Goal: Browse casually: Explore the website without a specific task or goal

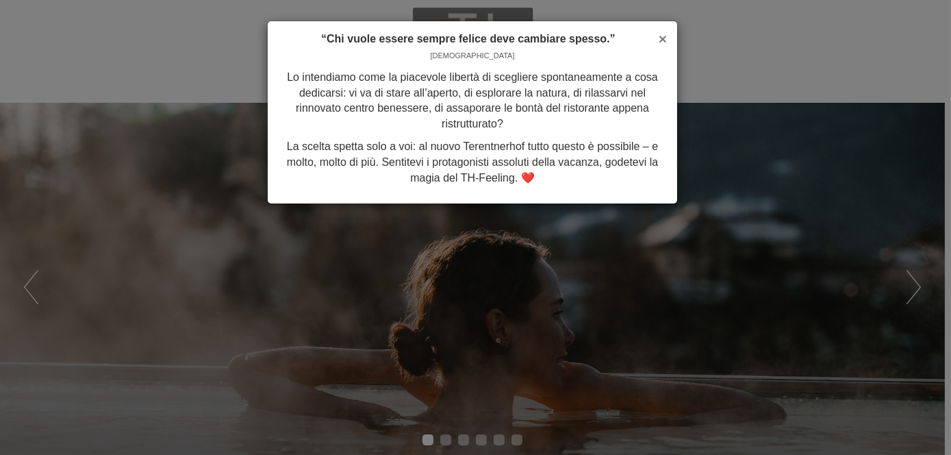
click at [663, 38] on span "×" at bounding box center [663, 39] width 8 height 16
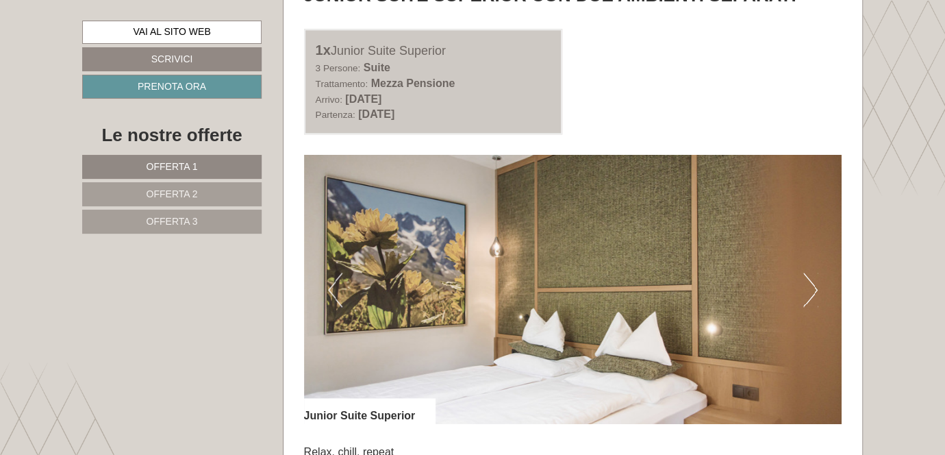
scroll to position [753, 0]
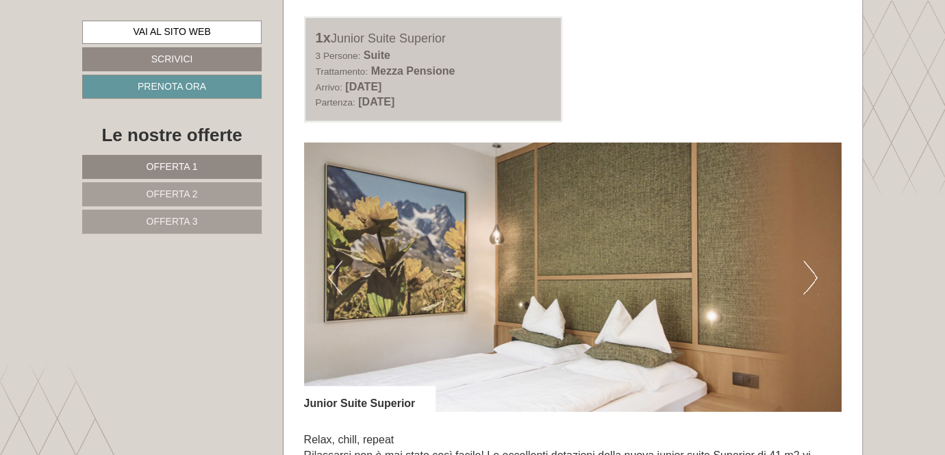
click at [811, 273] on button "Next" at bounding box center [810, 277] width 14 height 34
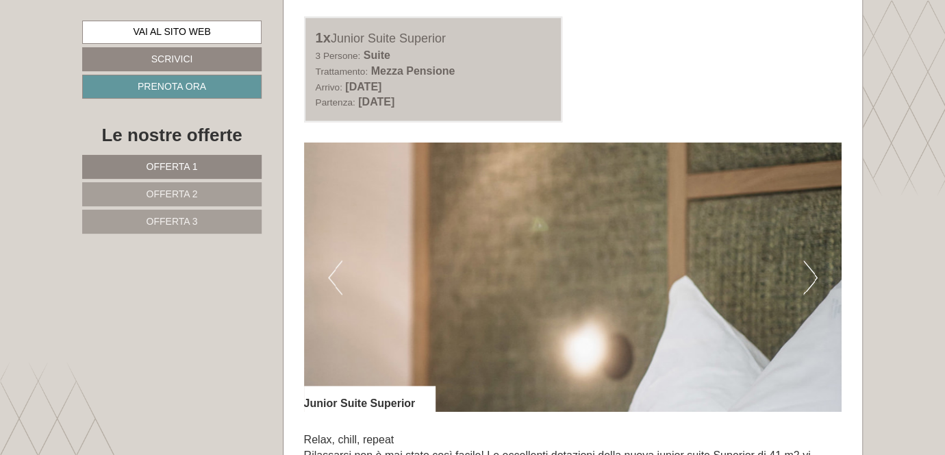
click at [811, 273] on button "Next" at bounding box center [810, 277] width 14 height 34
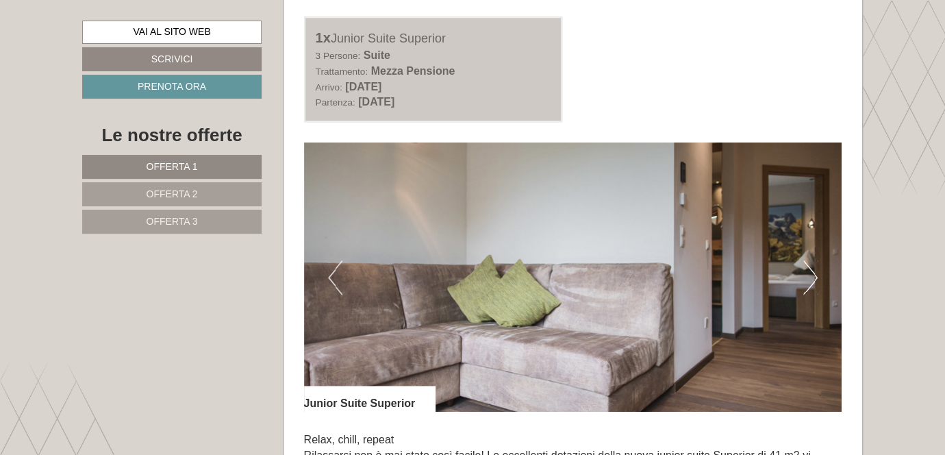
click at [811, 273] on button "Next" at bounding box center [810, 277] width 14 height 34
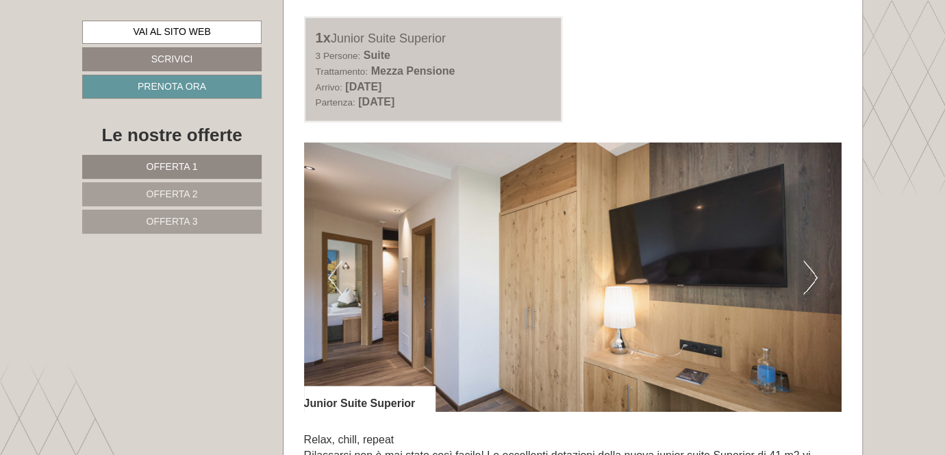
click at [811, 273] on button "Next" at bounding box center [810, 277] width 14 height 34
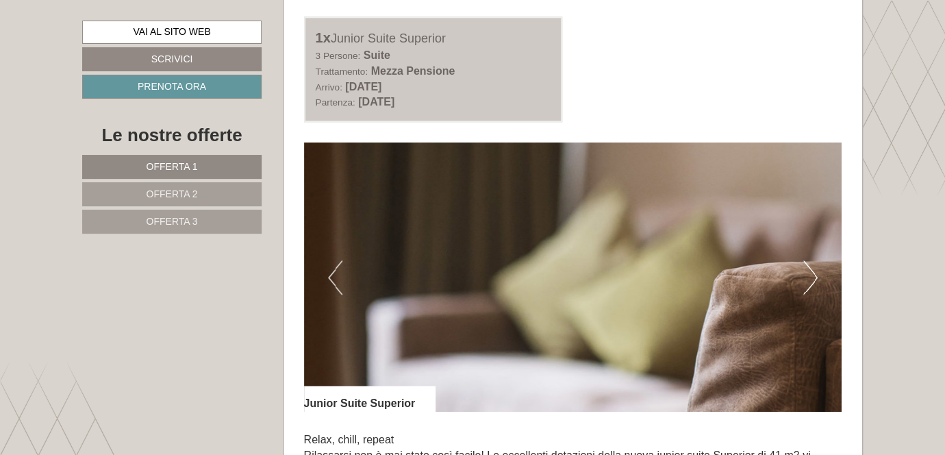
click at [811, 273] on button "Next" at bounding box center [810, 277] width 14 height 34
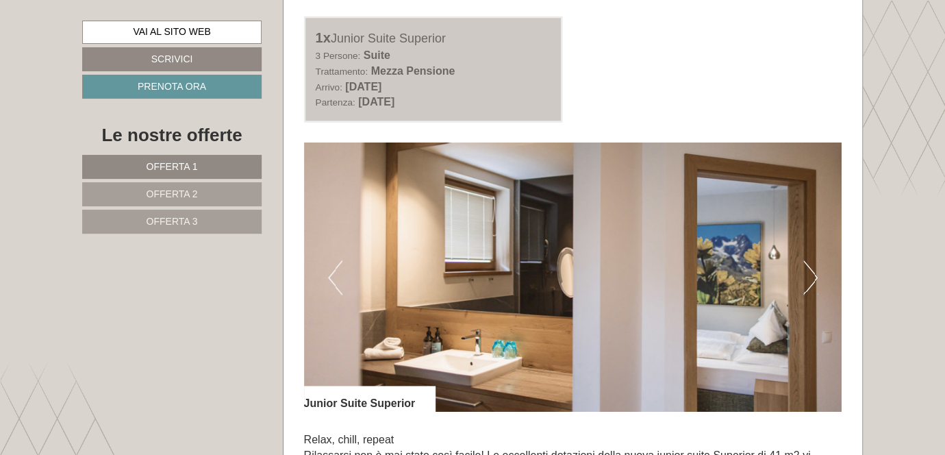
click at [811, 273] on button "Next" at bounding box center [810, 277] width 14 height 34
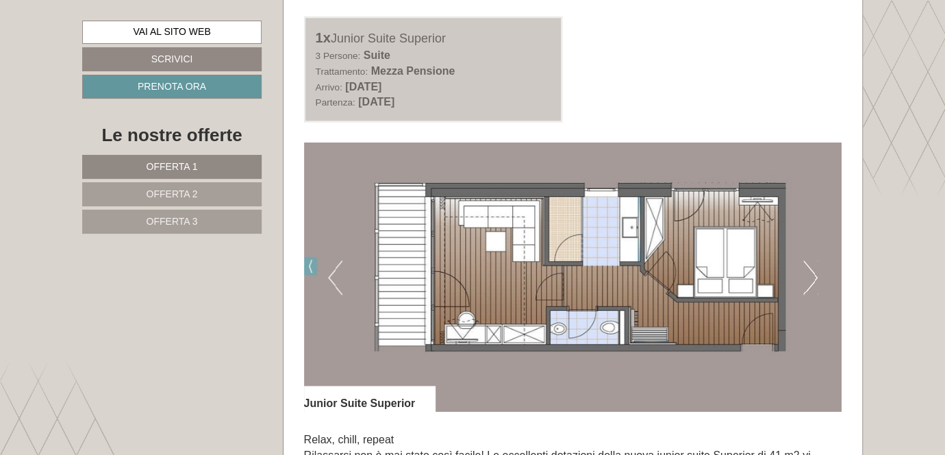
click at [811, 273] on button "Next" at bounding box center [810, 277] width 14 height 34
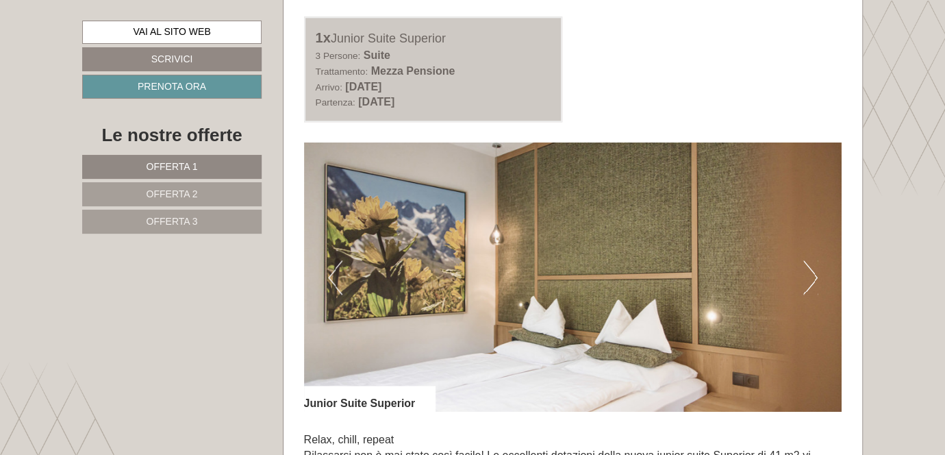
click at [811, 273] on button "Next" at bounding box center [810, 277] width 14 height 34
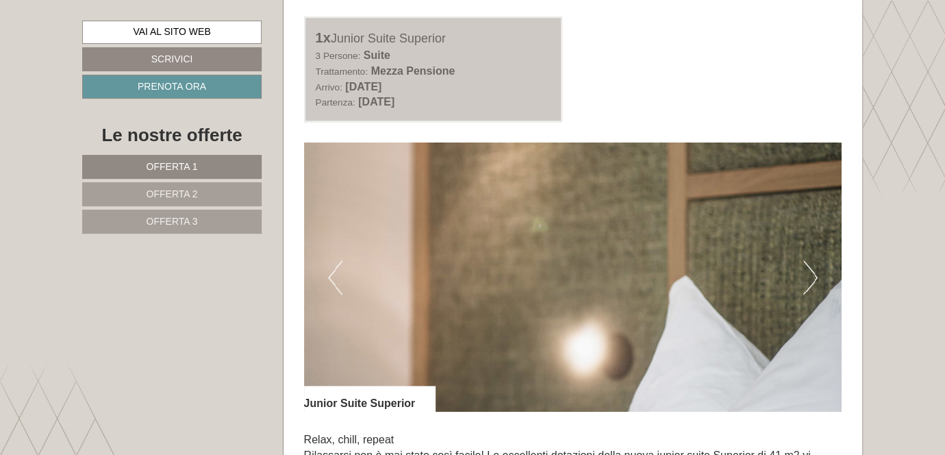
click at [811, 273] on button "Next" at bounding box center [810, 277] width 14 height 34
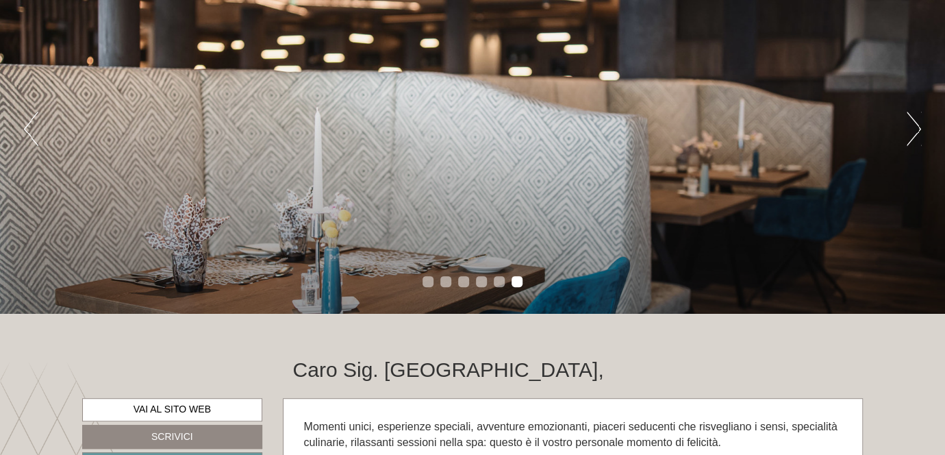
scroll to position [68, 0]
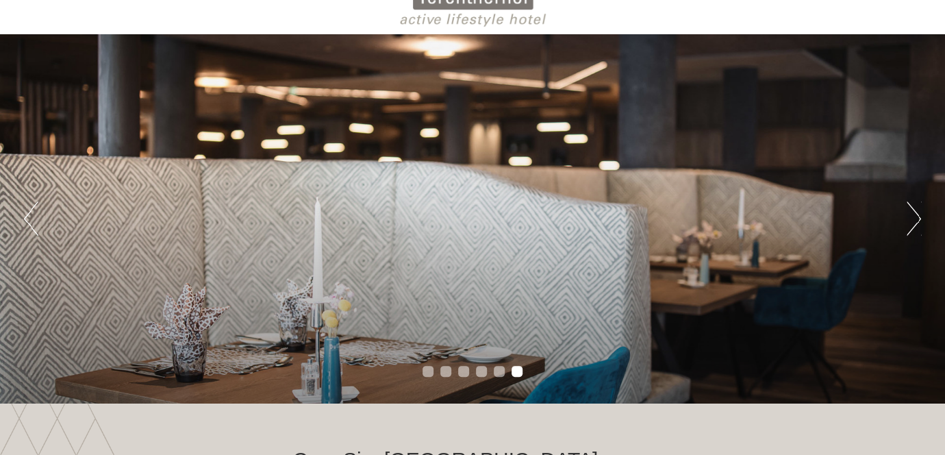
click at [917, 214] on button "Next" at bounding box center [914, 218] width 14 height 34
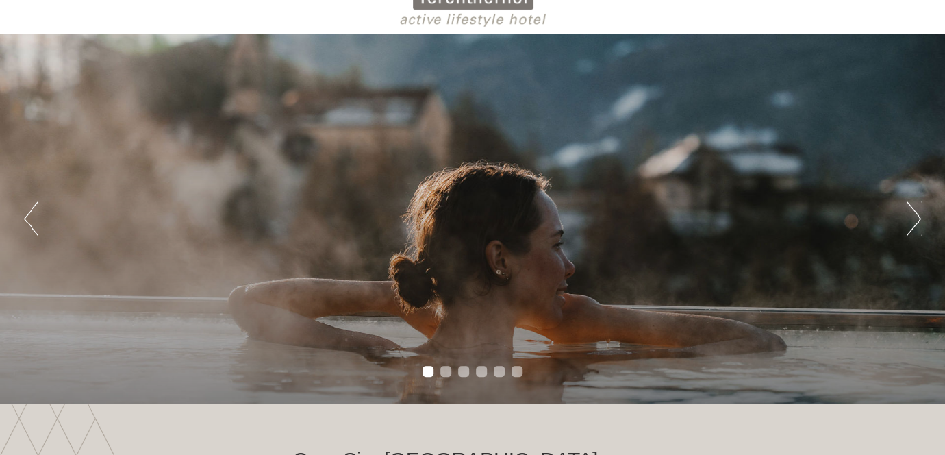
click at [917, 214] on button "Next" at bounding box center [914, 218] width 14 height 34
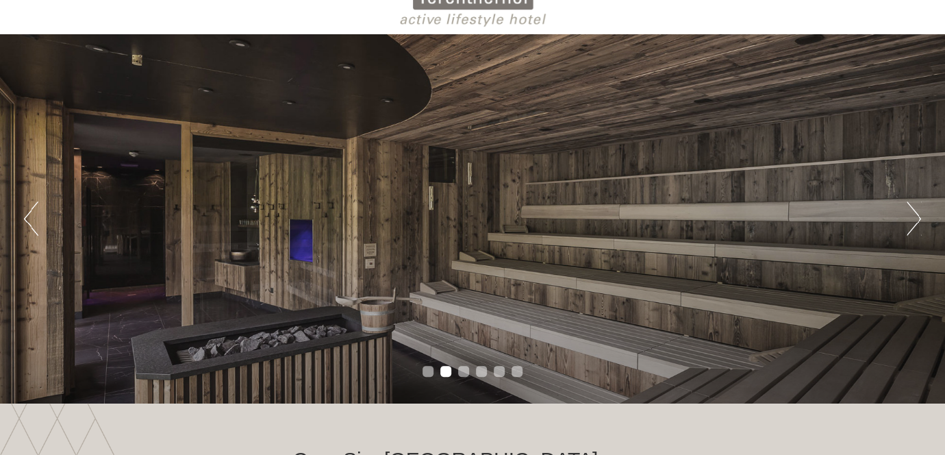
click at [916, 214] on button "Next" at bounding box center [914, 218] width 14 height 34
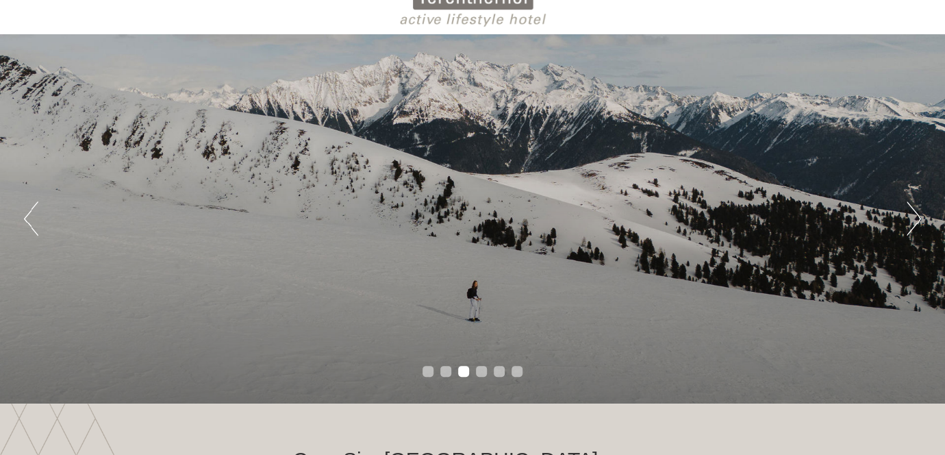
click at [914, 214] on button "Next" at bounding box center [914, 218] width 14 height 34
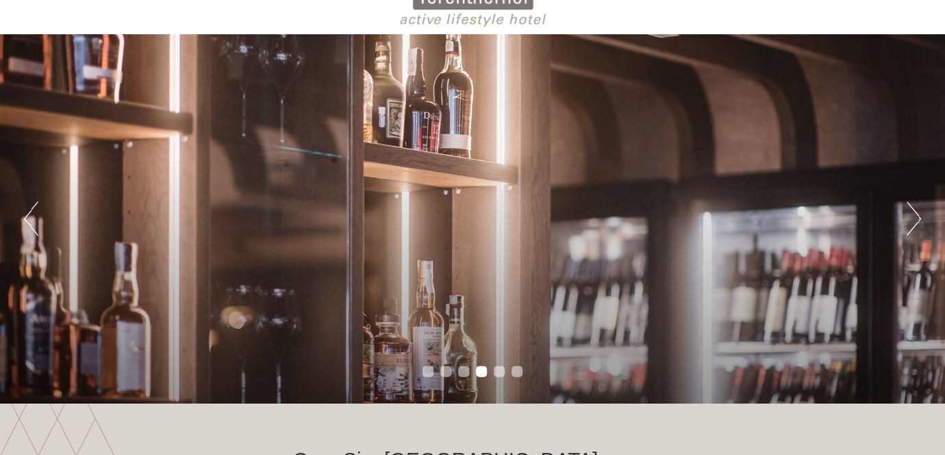
click at [914, 214] on button "Next" at bounding box center [914, 218] width 14 height 34
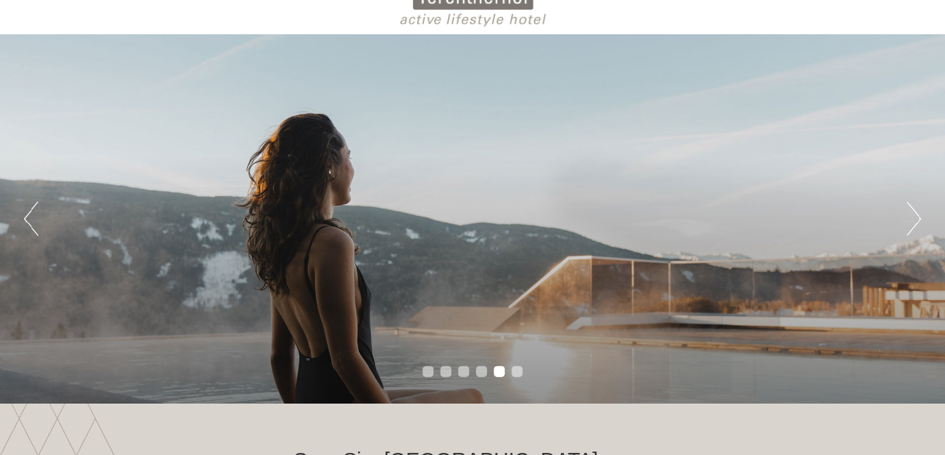
click at [914, 214] on button "Next" at bounding box center [914, 218] width 14 height 34
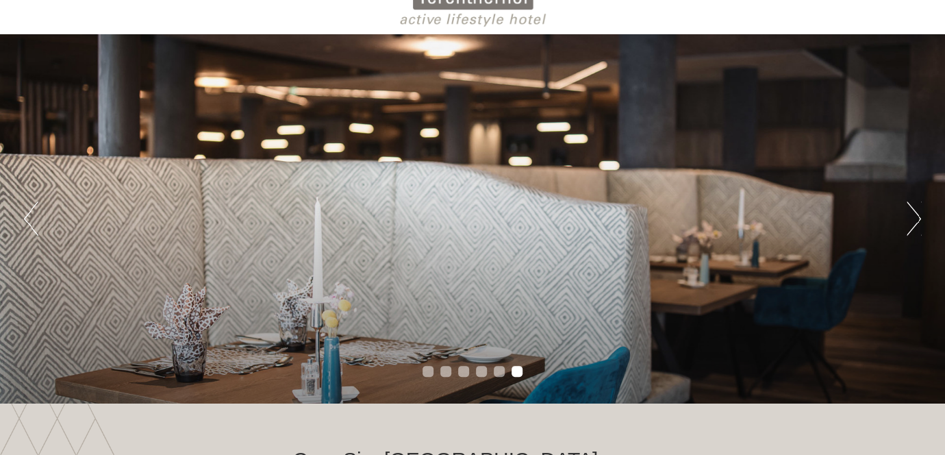
click at [914, 214] on button "Next" at bounding box center [914, 218] width 14 height 34
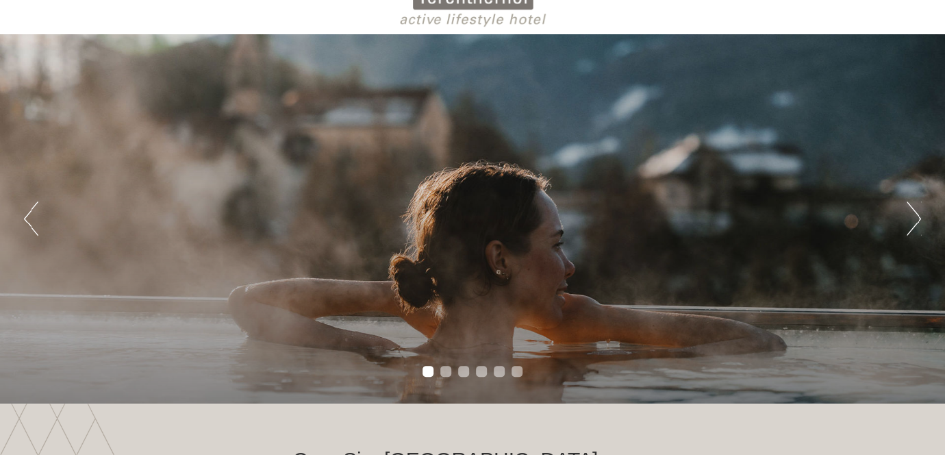
click at [914, 214] on button "Next" at bounding box center [914, 218] width 14 height 34
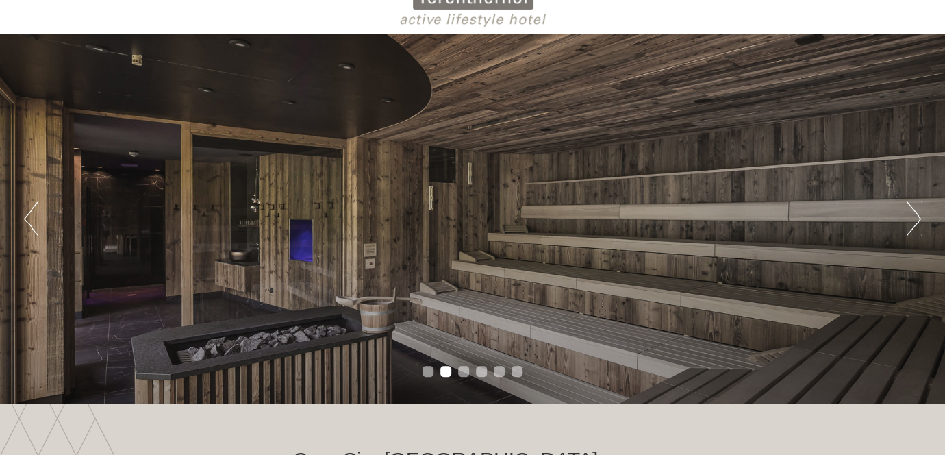
click at [914, 214] on button "Next" at bounding box center [914, 218] width 14 height 34
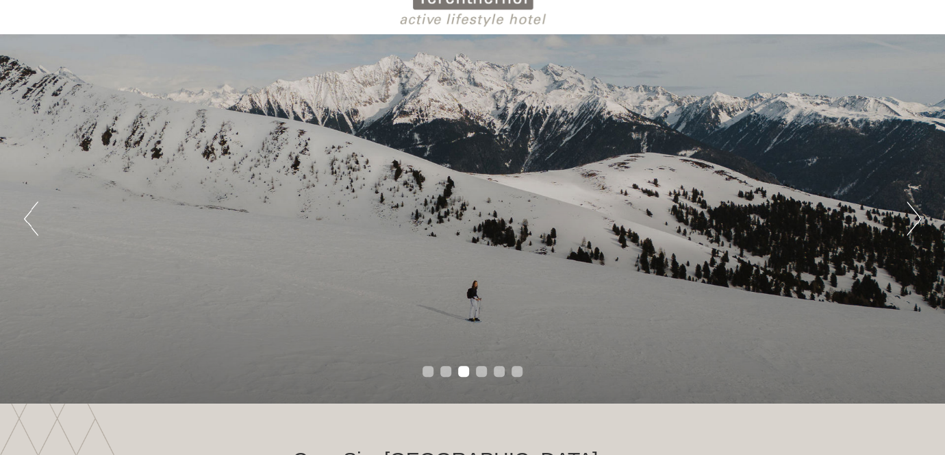
click at [914, 214] on button "Next" at bounding box center [914, 218] width 14 height 34
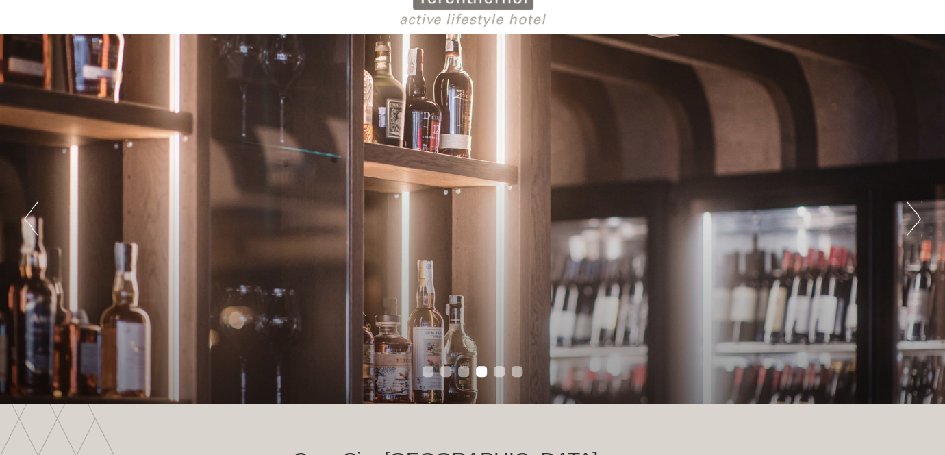
click at [914, 214] on button "Next" at bounding box center [914, 218] width 14 height 34
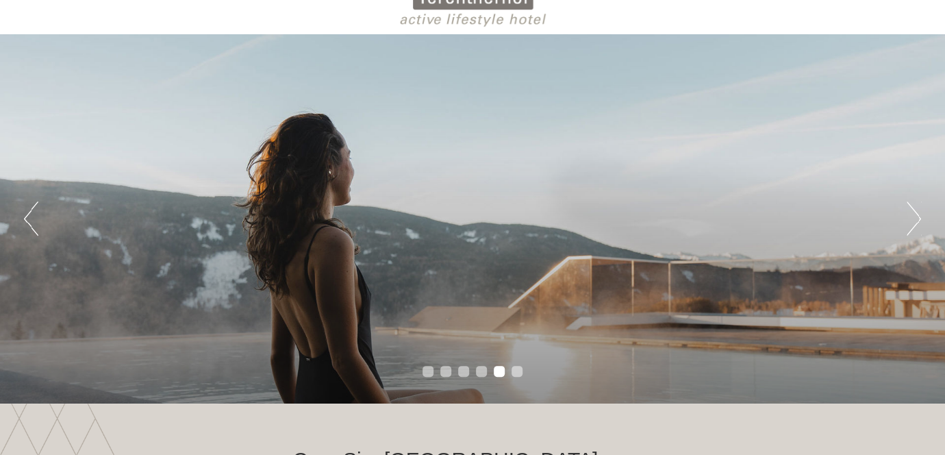
click at [914, 214] on button "Next" at bounding box center [914, 218] width 14 height 34
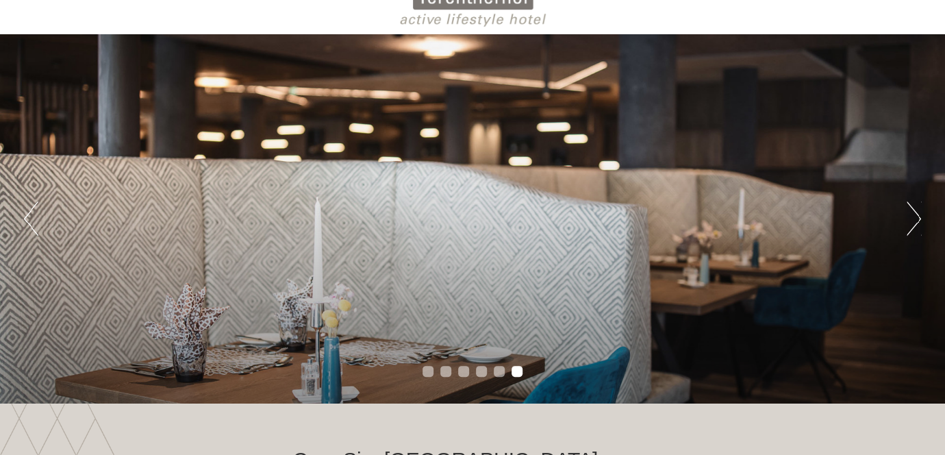
click at [914, 214] on button "Next" at bounding box center [914, 218] width 14 height 34
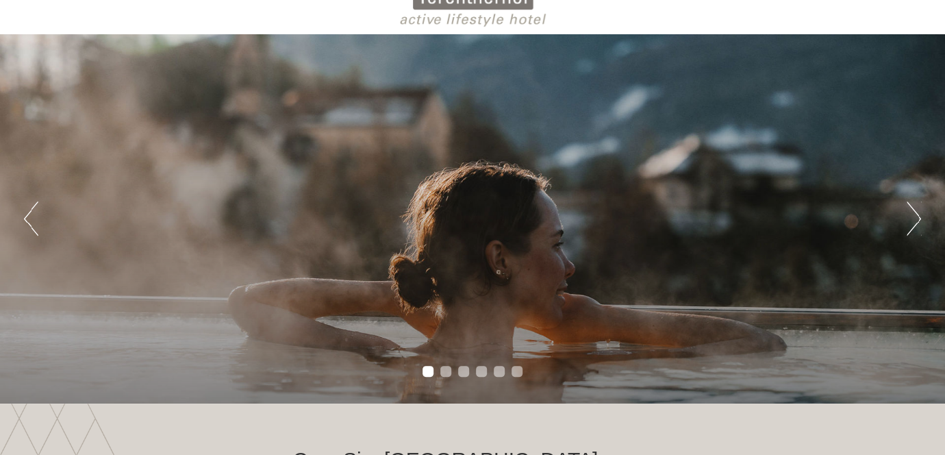
click at [914, 214] on button "Next" at bounding box center [914, 218] width 14 height 34
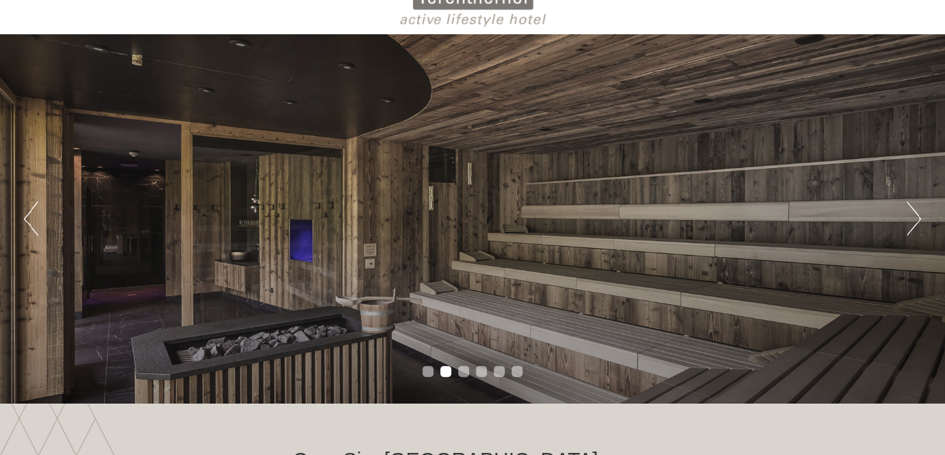
click at [914, 214] on button "Next" at bounding box center [914, 218] width 14 height 34
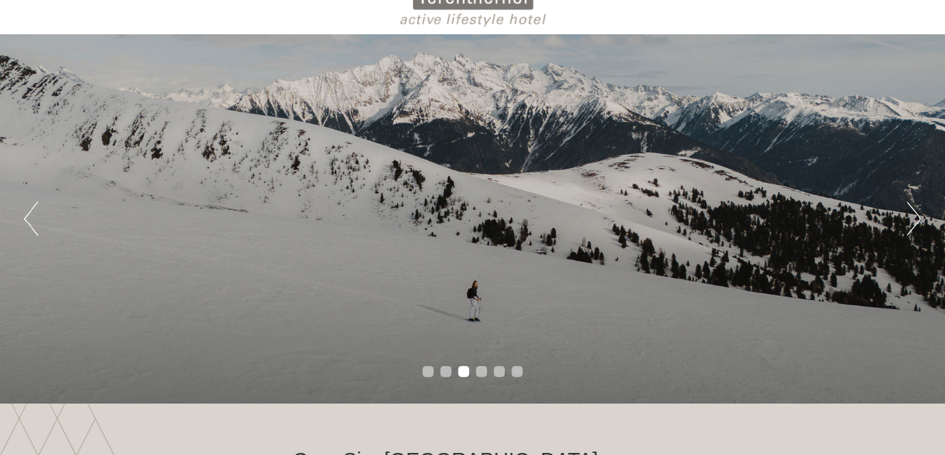
click at [914, 214] on button "Next" at bounding box center [914, 218] width 14 height 34
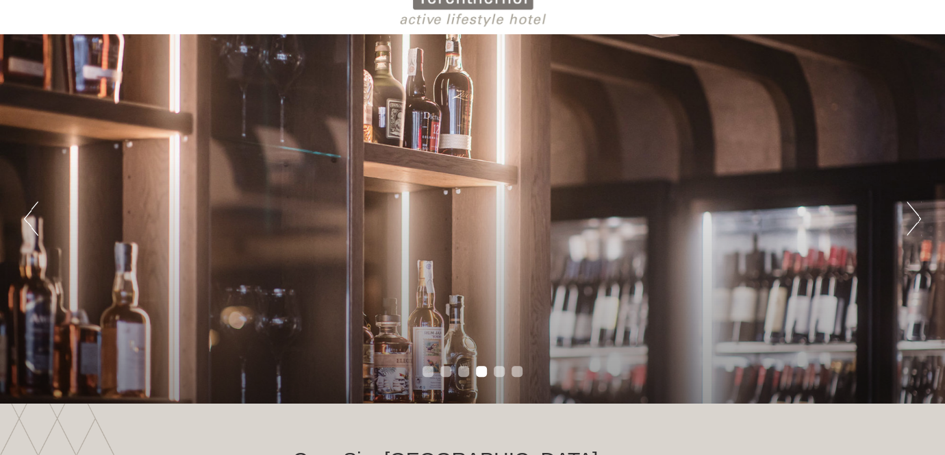
click at [914, 214] on button "Next" at bounding box center [914, 218] width 14 height 34
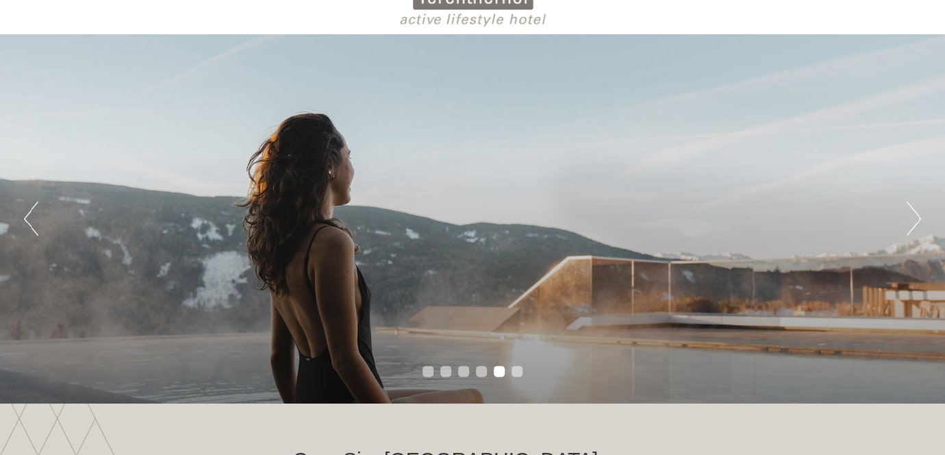
click at [914, 214] on button "Next" at bounding box center [914, 218] width 14 height 34
